Goal: Transaction & Acquisition: Subscribe to service/newsletter

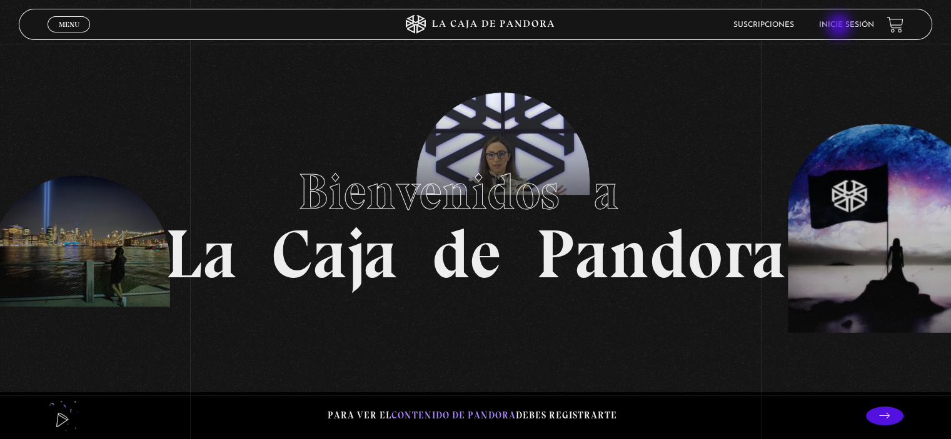
click at [840, 27] on link "Inicie sesión" at bounding box center [846, 25] width 55 height 8
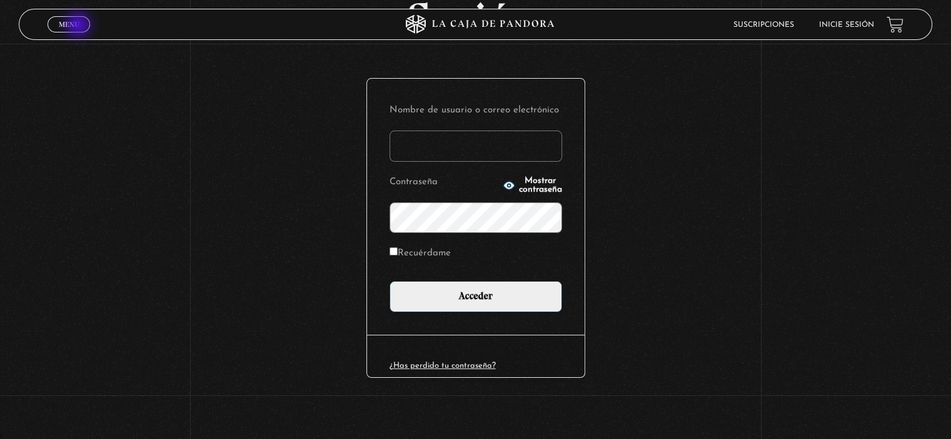
click at [79, 26] on link "Menu Cerrar" at bounding box center [69, 24] width 43 height 16
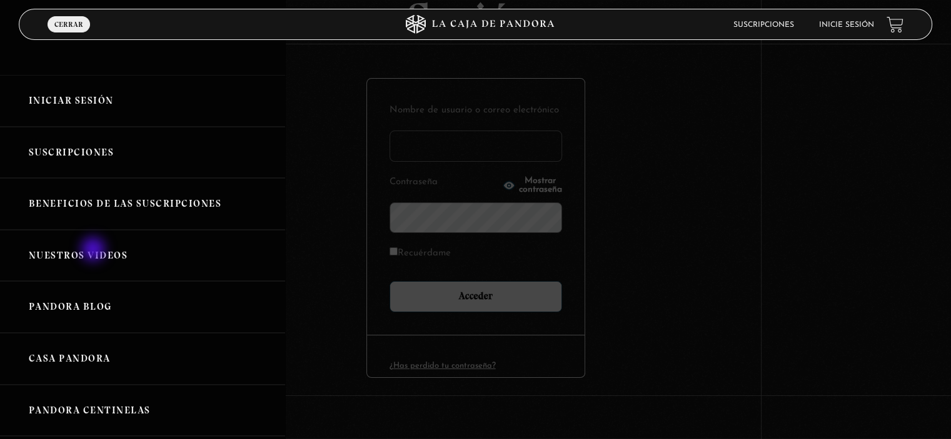
click at [94, 251] on link "Nuestros Videos" at bounding box center [142, 256] width 285 height 52
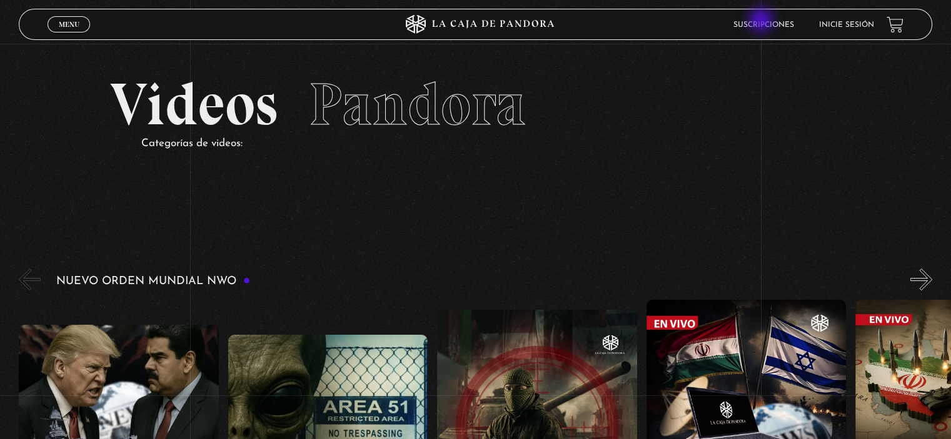
click at [762, 21] on link "Suscripciones" at bounding box center [763, 25] width 61 height 8
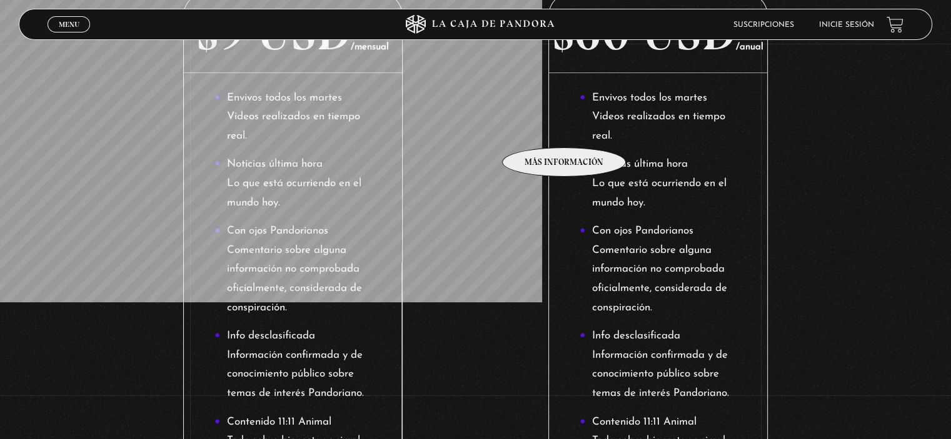
scroll to position [125, 0]
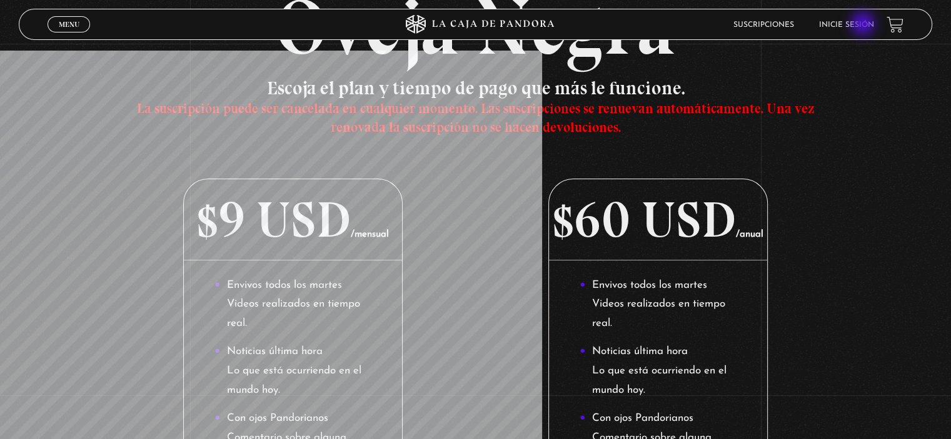
click at [864, 25] on link "Inicie sesión" at bounding box center [846, 25] width 55 height 8
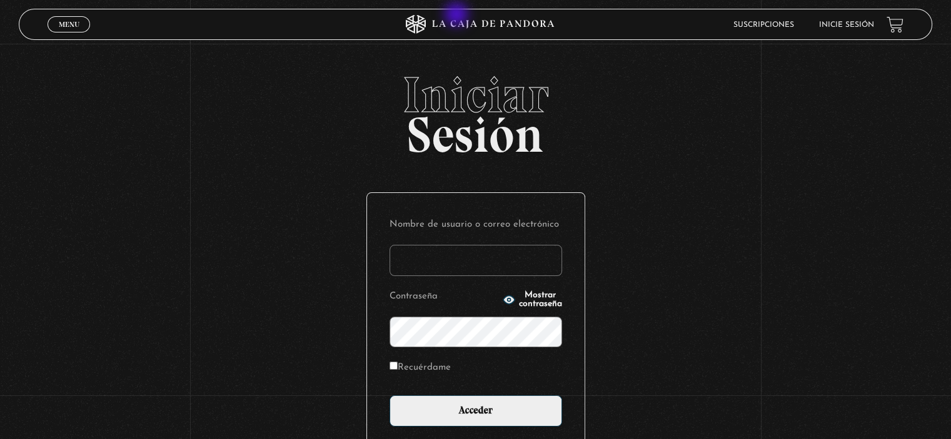
click at [458, 16] on icon at bounding box center [475, 24] width 285 height 19
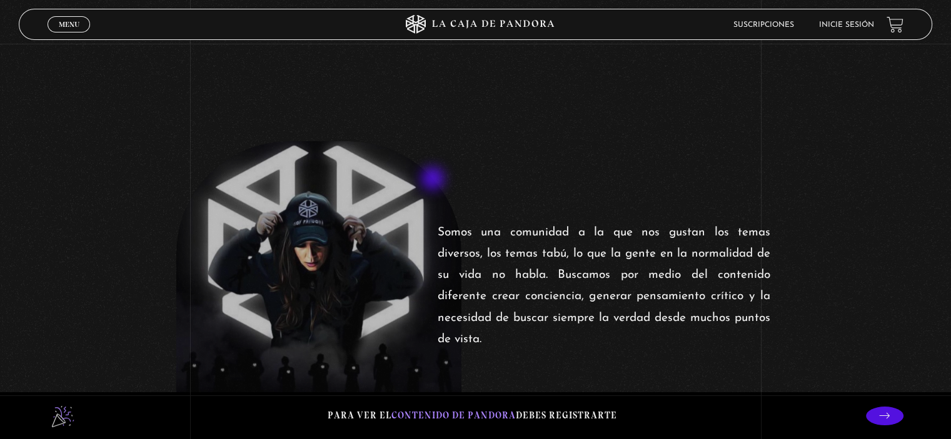
scroll to position [375, 0]
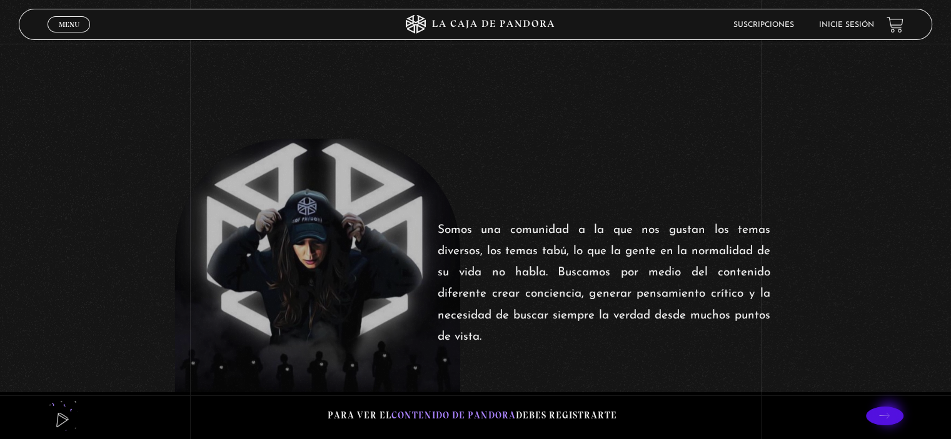
click at [890, 416] on icon at bounding box center [884, 416] width 11 height 6
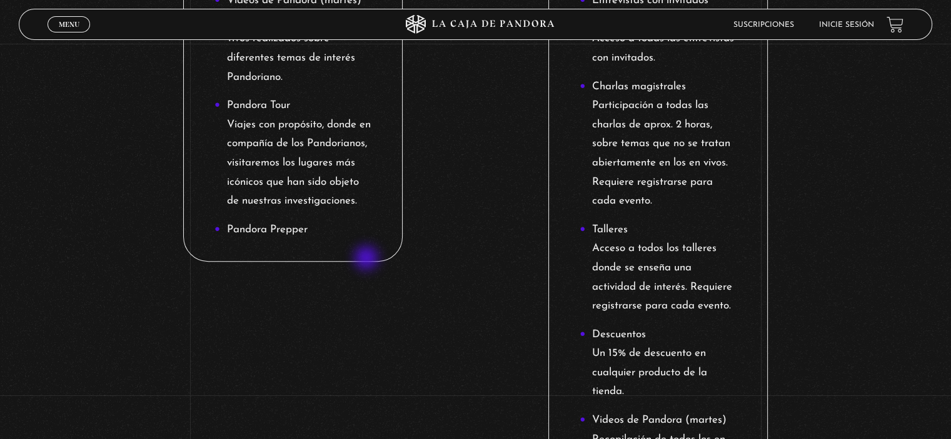
scroll to position [1438, 0]
